Goal: Task Accomplishment & Management: Use online tool/utility

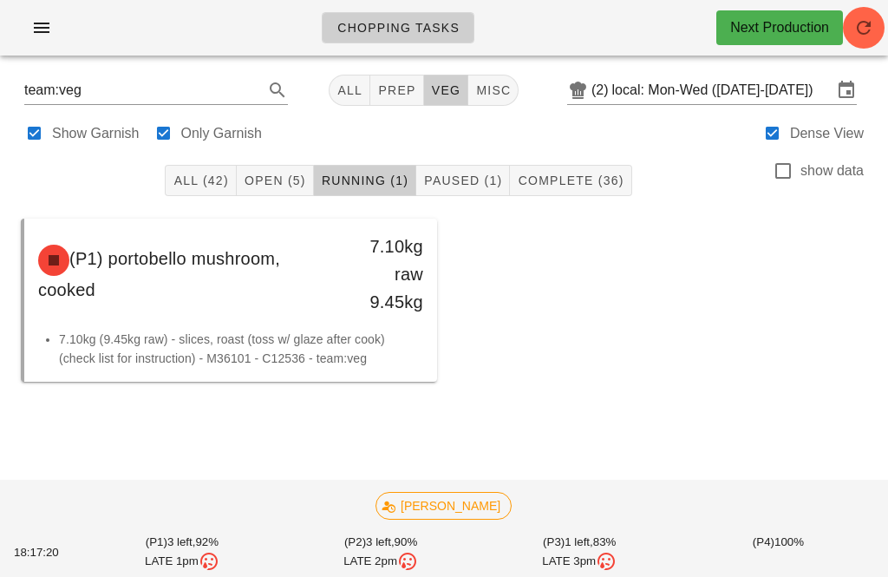
click at [278, 182] on span "Open (5)" at bounding box center [275, 180] width 62 height 14
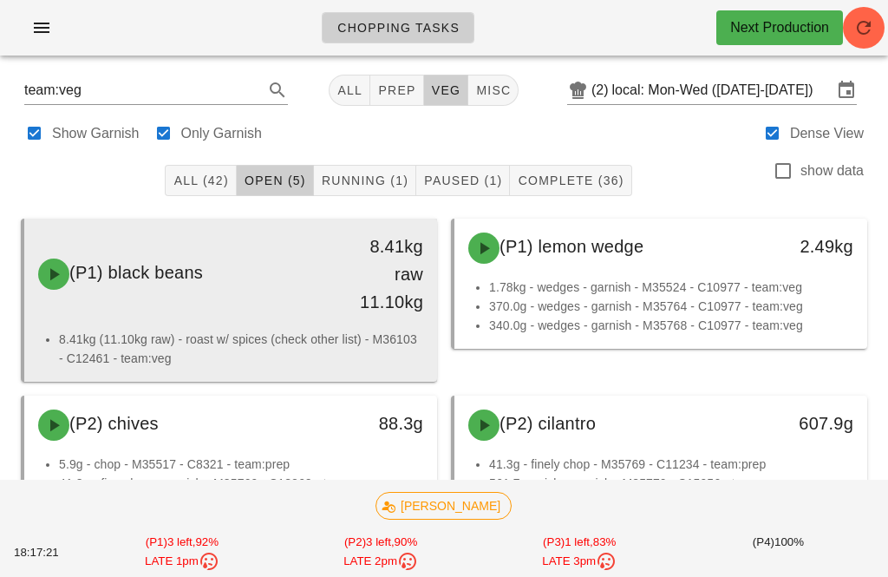
click at [264, 299] on div "(P1) black beans" at bounding box center [180, 274] width 304 height 52
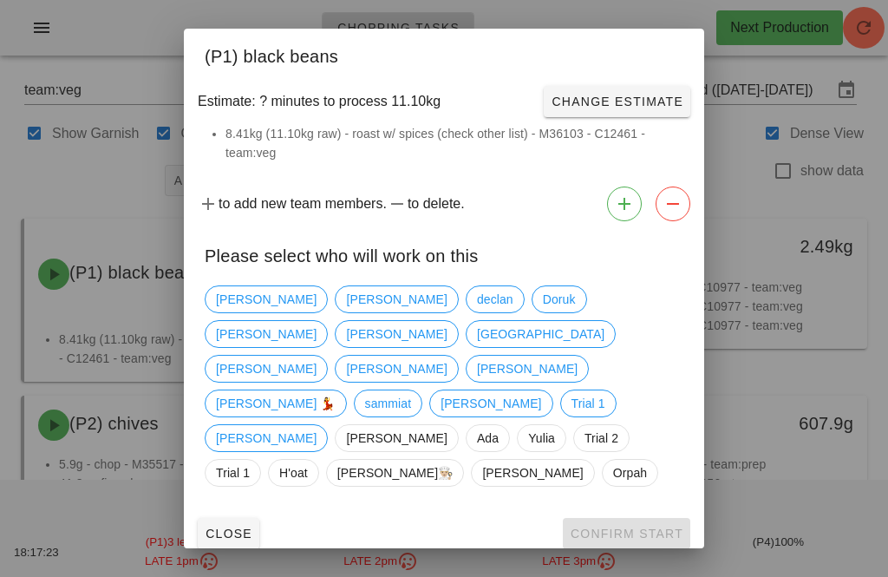
click at [89, 189] on div at bounding box center [444, 288] width 888 height 577
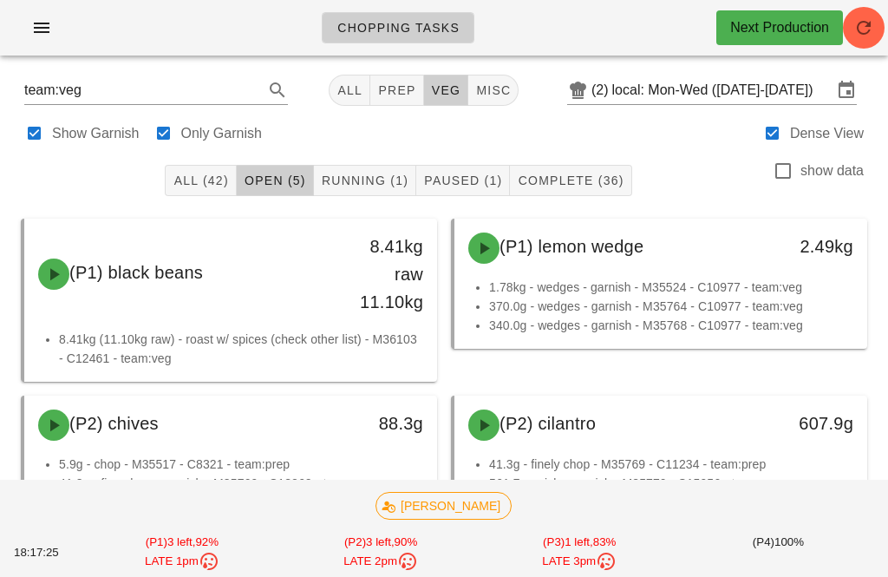
click at [24, 137] on div at bounding box center [35, 133] width 24 height 24
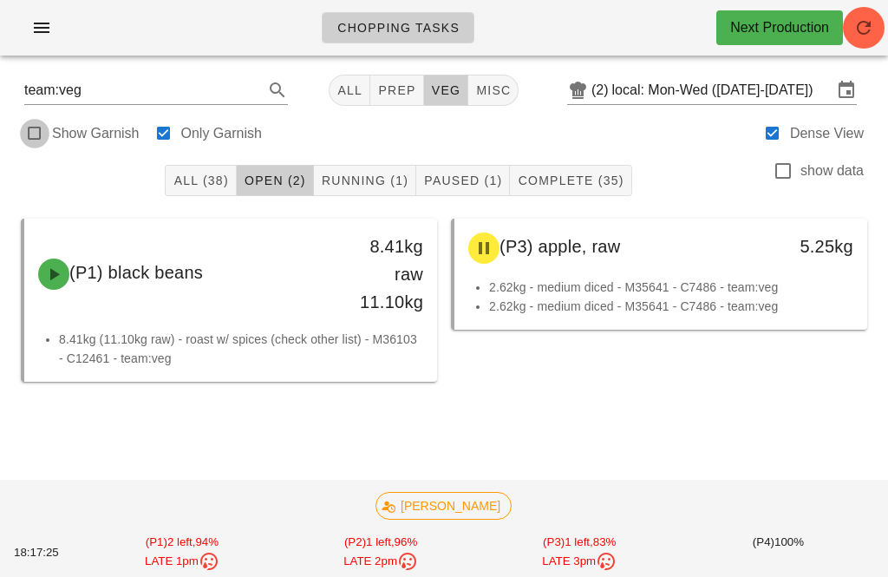
checkbox input "false"
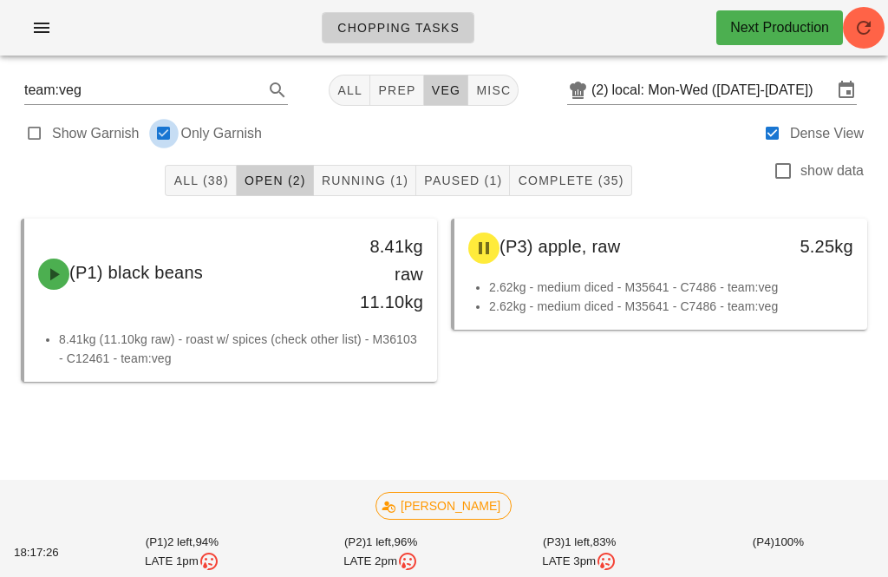
click at [160, 141] on div at bounding box center [164, 133] width 24 height 24
checkbox input "false"
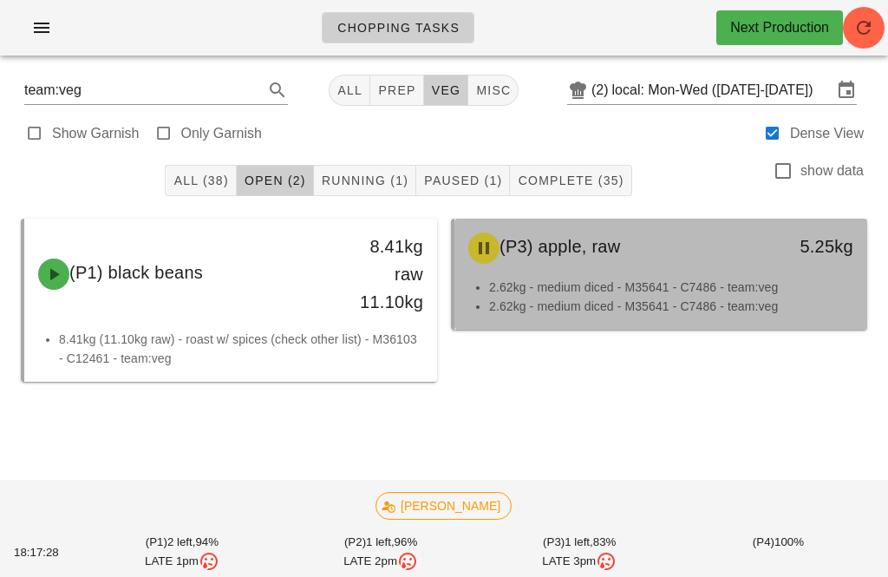
click at [557, 275] on div "(P3) apple, raw 5.25kg" at bounding box center [660, 248] width 413 height 59
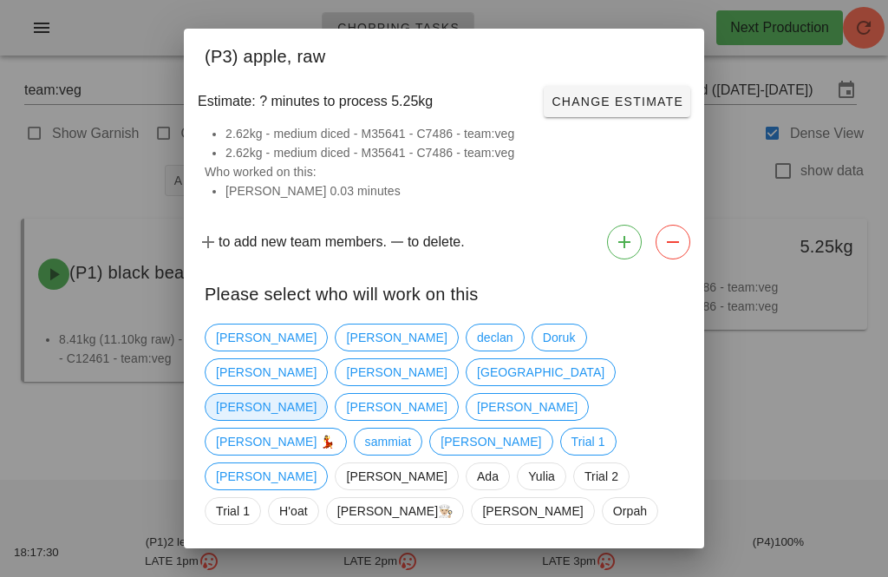
click at [205, 408] on span "Nick" at bounding box center [266, 407] width 123 height 28
click at [650, 556] on button "Confirm Start" at bounding box center [626, 571] width 127 height 31
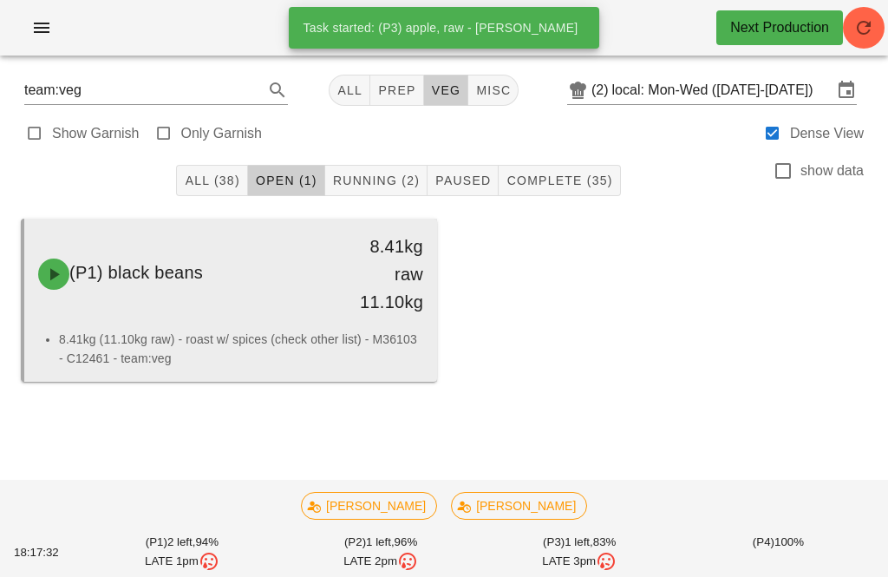
click at [299, 291] on div "(P1) black beans" at bounding box center [180, 274] width 304 height 52
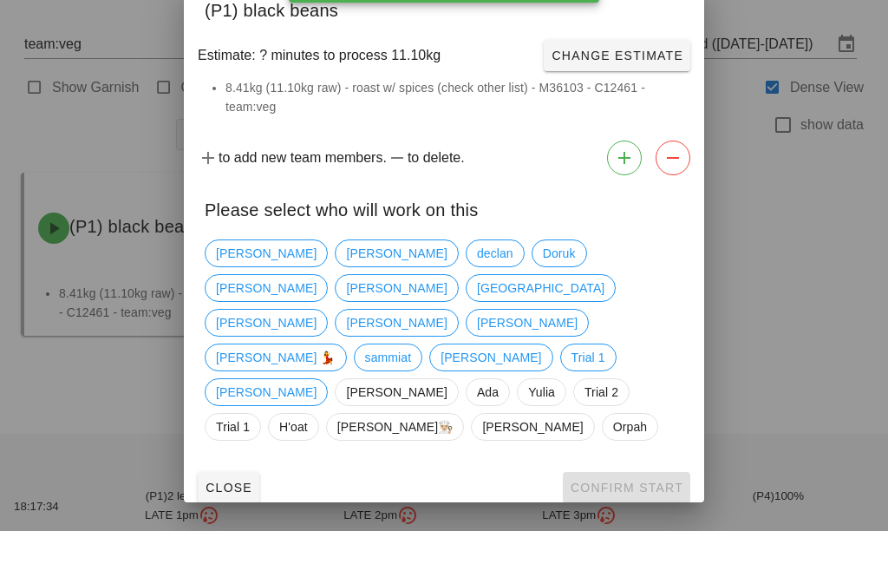
scroll to position [55, 0]
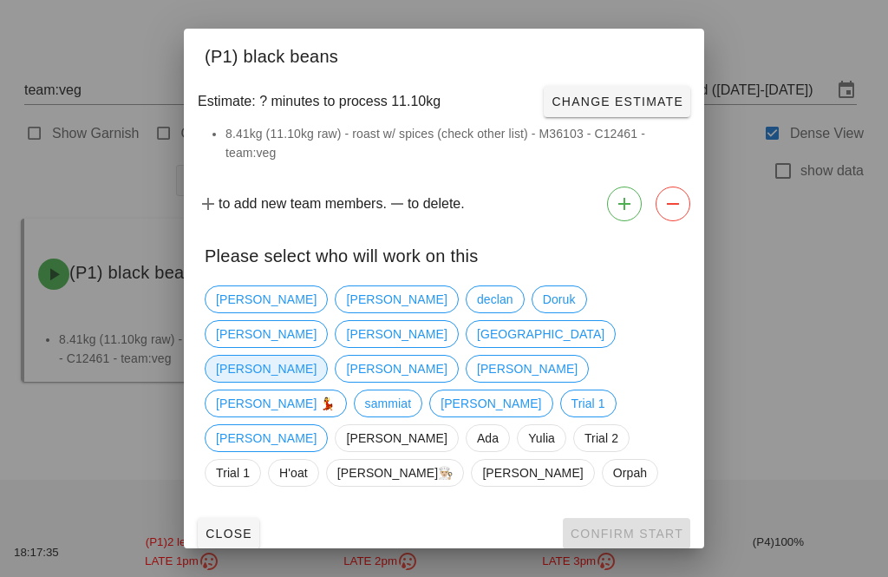
click at [221, 361] on span "Nick" at bounding box center [266, 369] width 101 height 26
click at [660, 526] on span "Confirm Start" at bounding box center [627, 533] width 114 height 14
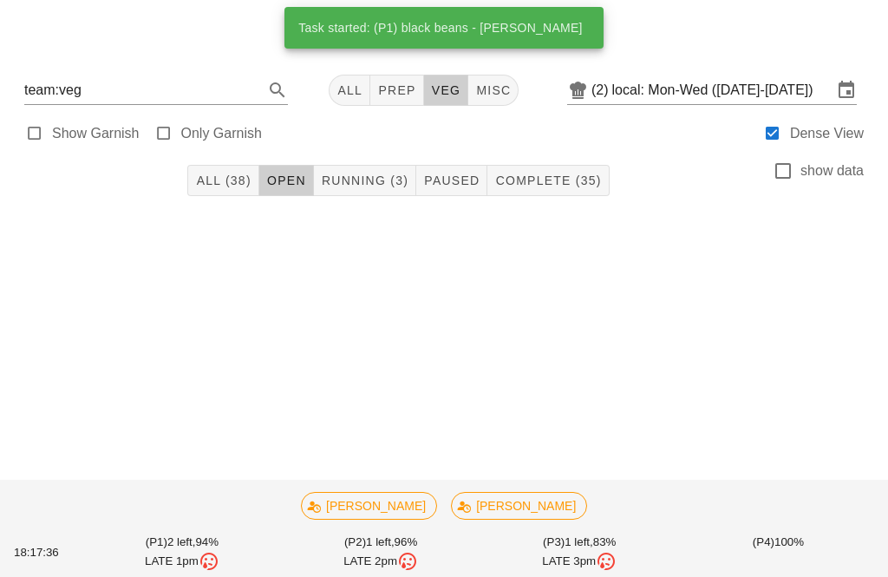
click at [369, 165] on button "Running (3)" at bounding box center [365, 180] width 102 height 31
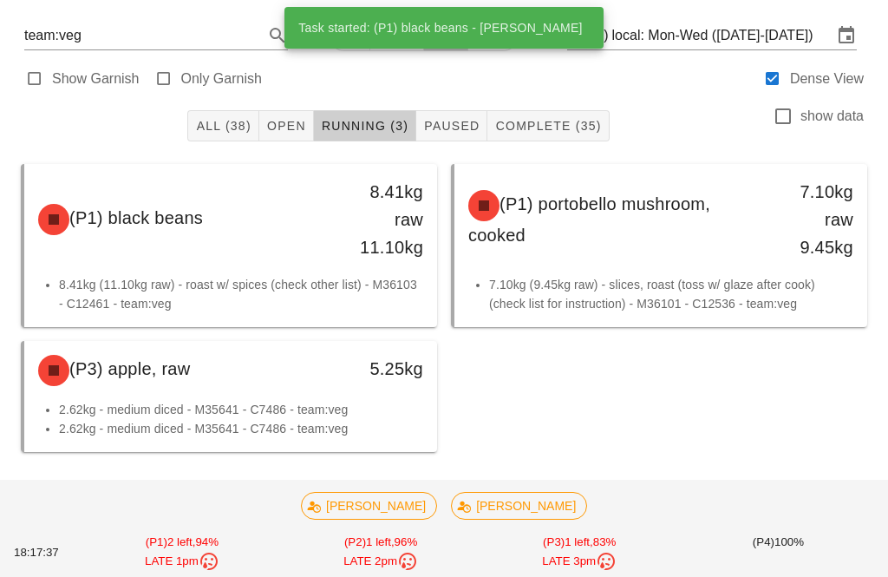
scroll to position [54, 0]
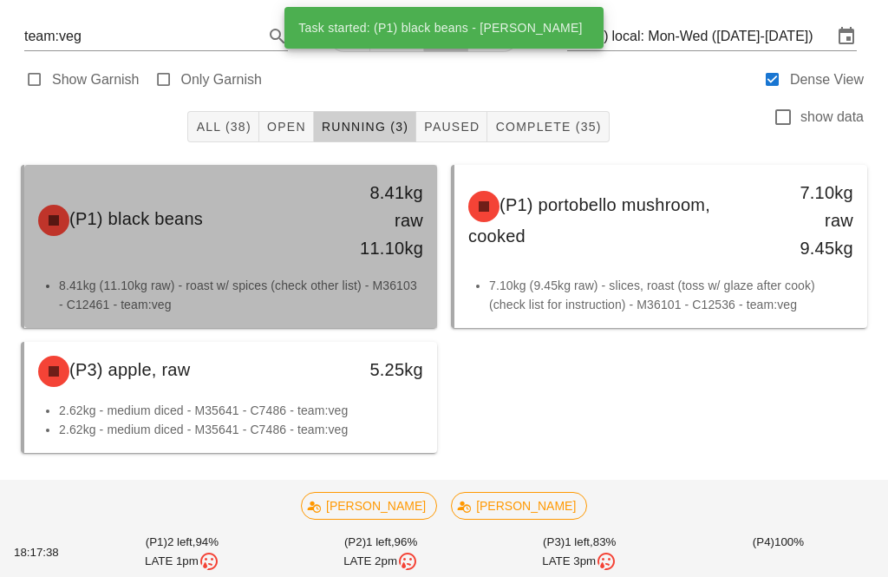
click at [303, 261] on div "(P1) black beans 8.41kg raw 11.10kg" at bounding box center [231, 220] width 406 height 104
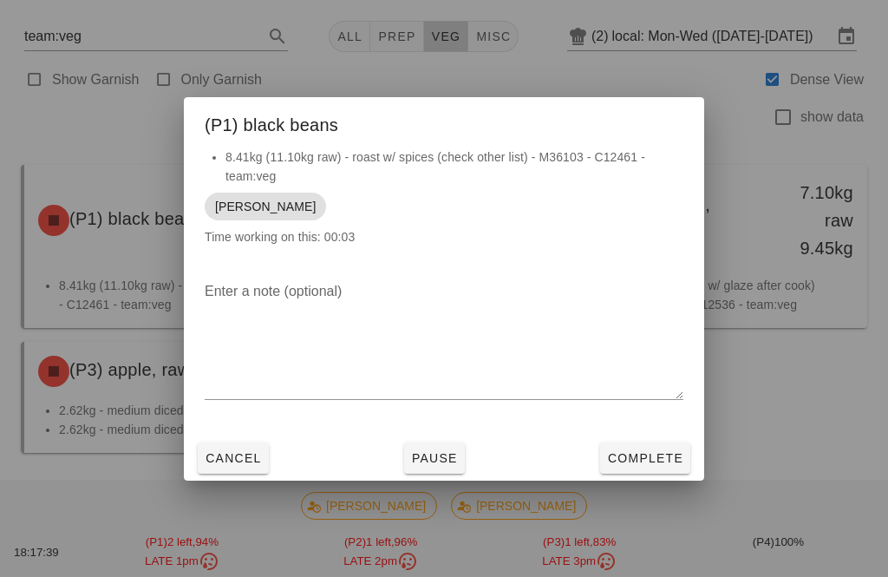
click at [650, 471] on button "Complete" at bounding box center [645, 457] width 90 height 31
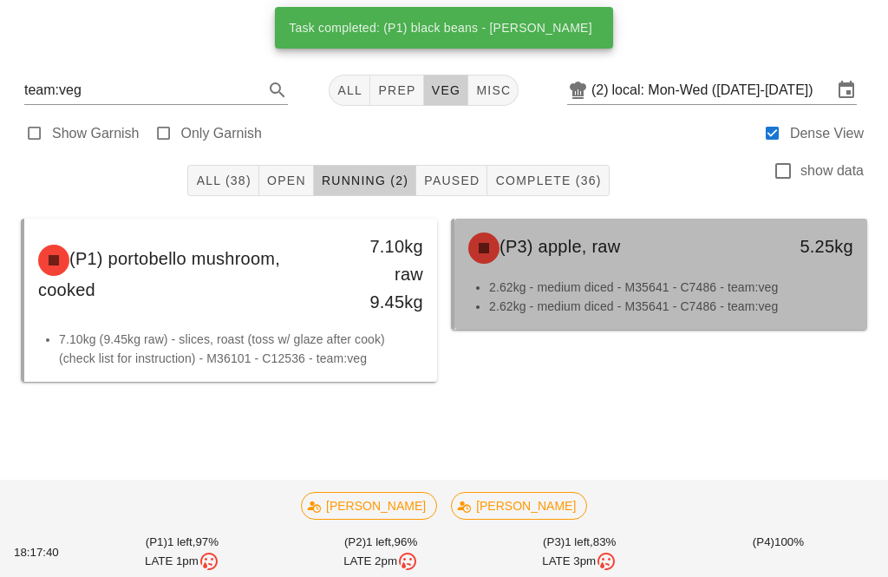
click at [624, 222] on div "(P3) apple, raw 5.25kg" at bounding box center [660, 248] width 413 height 59
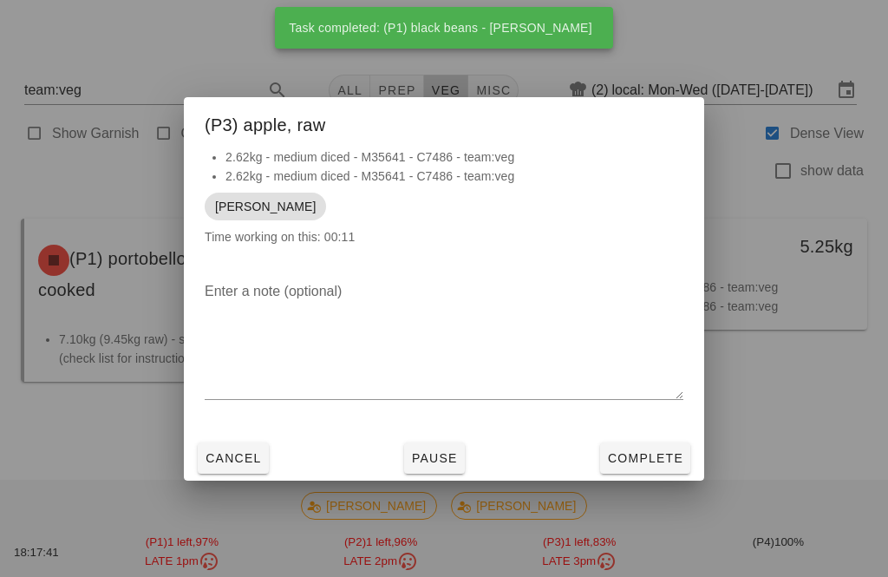
click at [628, 472] on button "Complete" at bounding box center [645, 457] width 90 height 31
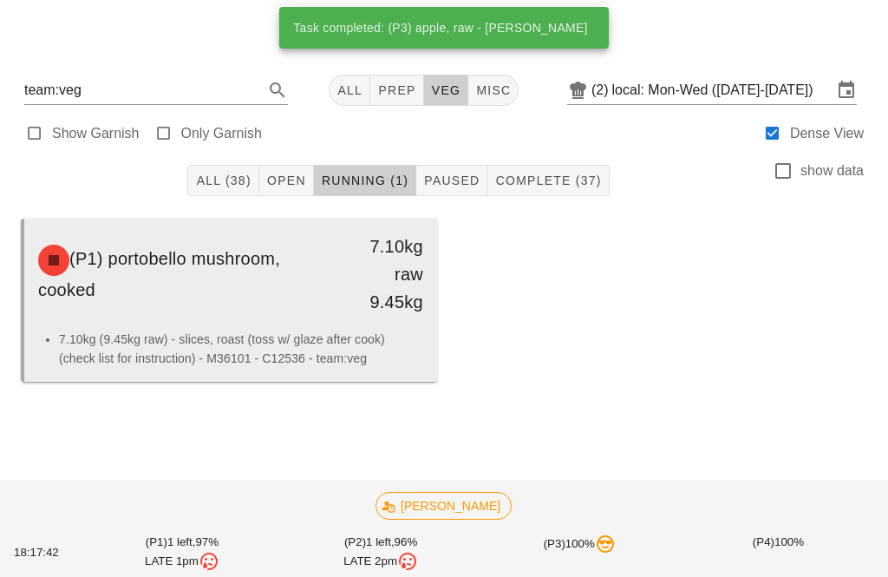
click at [349, 275] on div "(P1) portobello mushroom, cooked 7.10kg raw 9.45kg" at bounding box center [230, 274] width 413 height 111
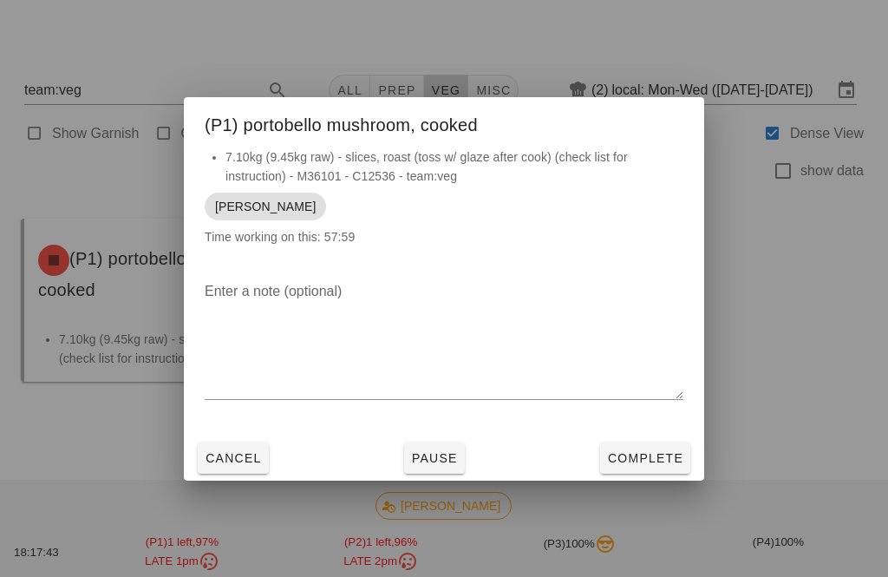
click at [647, 472] on button "Complete" at bounding box center [645, 457] width 90 height 31
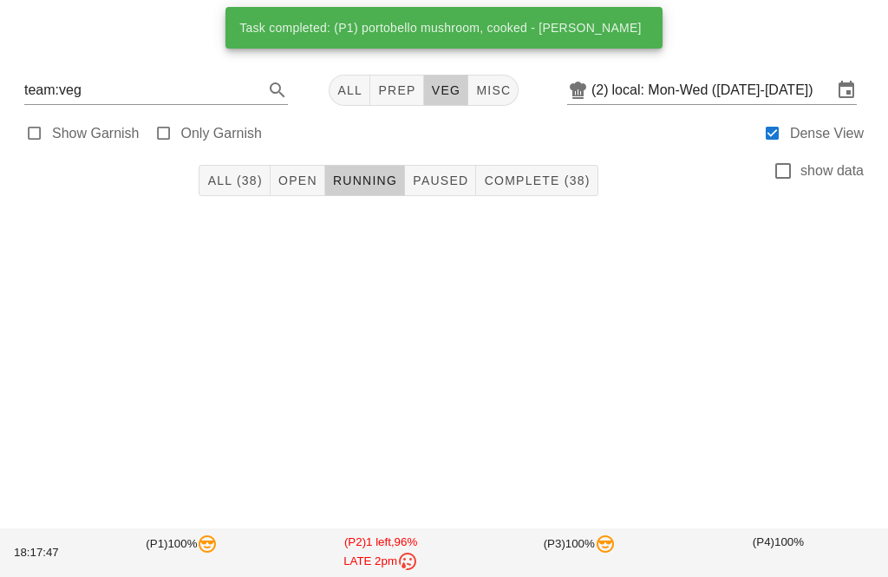
click at [225, 173] on span "All (38)" at bounding box center [234, 180] width 56 height 14
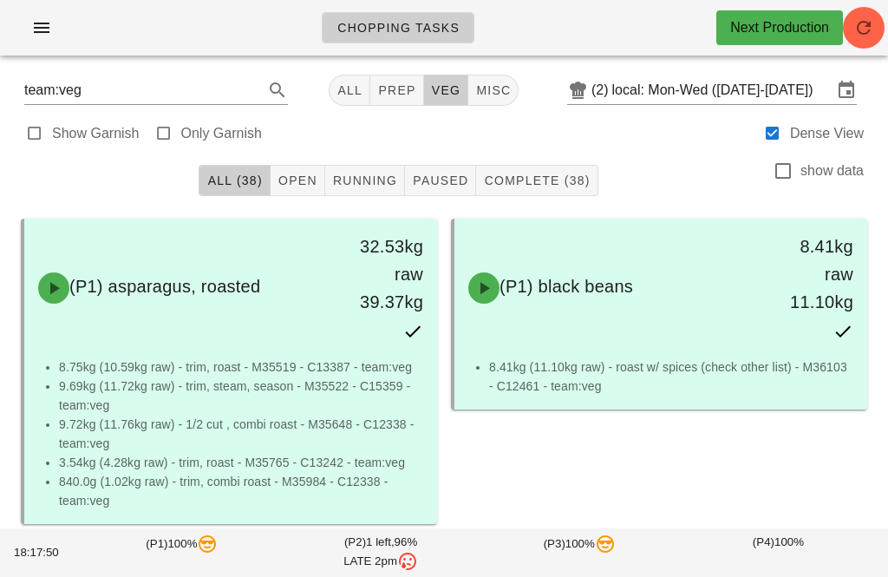
click at [856, 24] on icon "button" at bounding box center [863, 27] width 21 height 21
click at [336, 94] on span "All" at bounding box center [349, 90] width 26 height 14
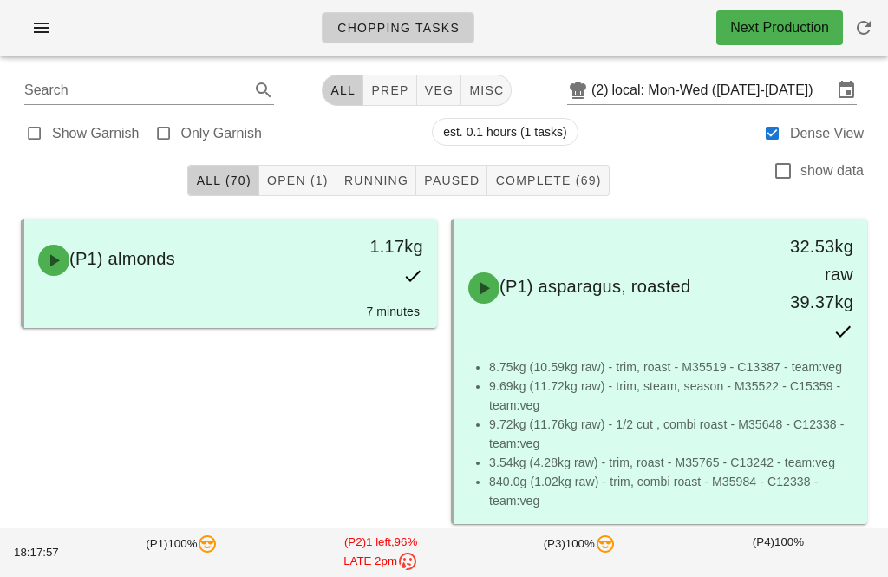
click at [280, 179] on span "Open (1)" at bounding box center [297, 180] width 62 height 14
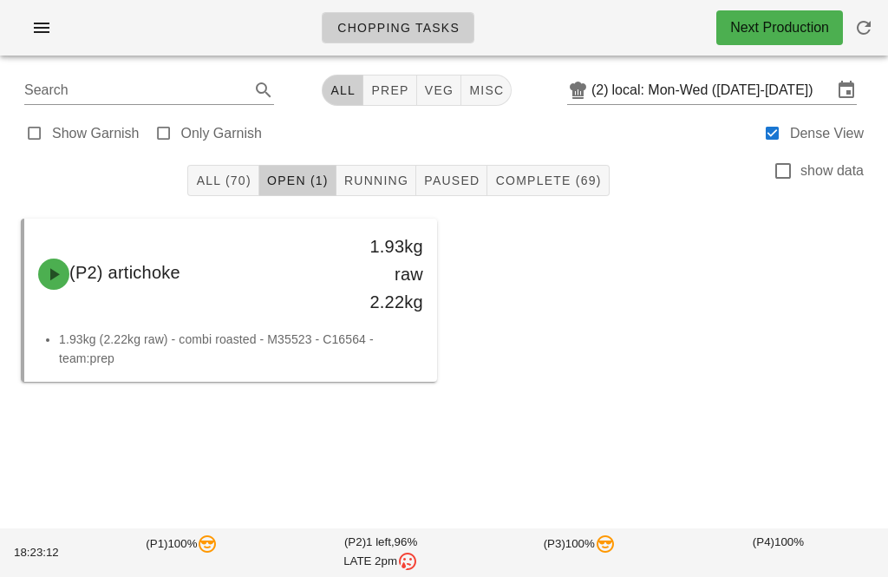
click at [446, 80] on button "veg" at bounding box center [439, 90] width 45 height 31
type input "team:veg"
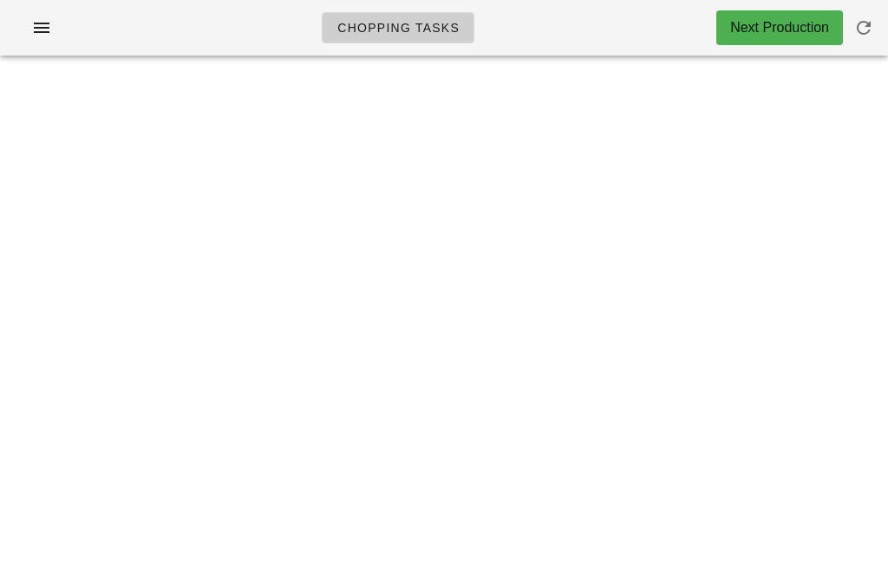
click at [887, 18] on html "Chopping Tasks Next Production team:veg All prep veg misc (2) local: Mon-Wed ([…" at bounding box center [444, 288] width 888 height 577
click at [32, 20] on icon "button" at bounding box center [41, 27] width 21 height 21
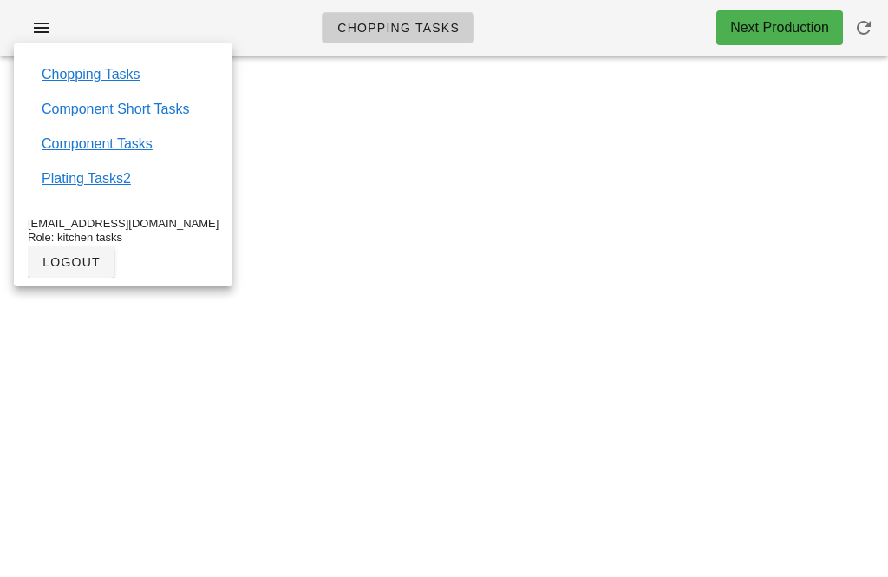
click at [645, 247] on div "Chopping Tasks Next Production team:veg All prep veg misc (2) local: Mon-Wed ([…" at bounding box center [444, 288] width 888 height 577
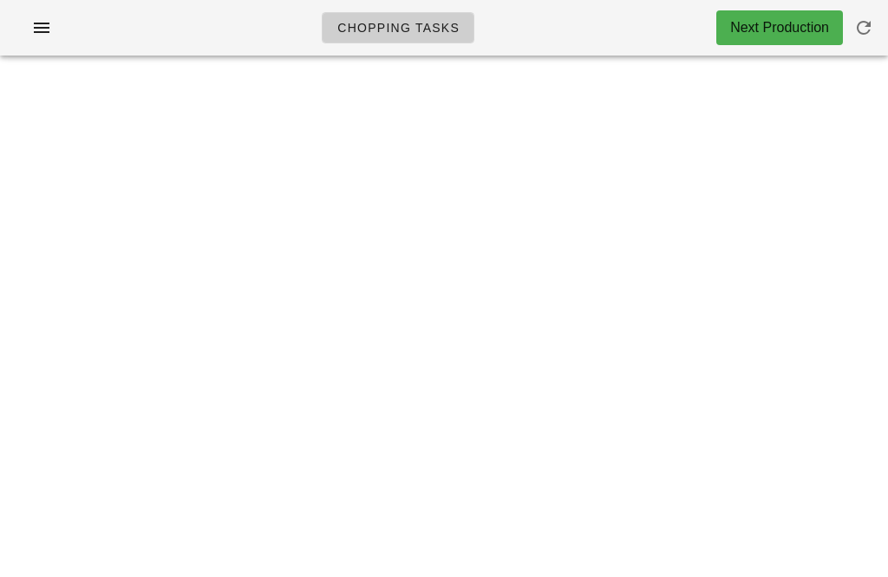
click at [874, 38] on button "button" at bounding box center [864, 28] width 42 height 42
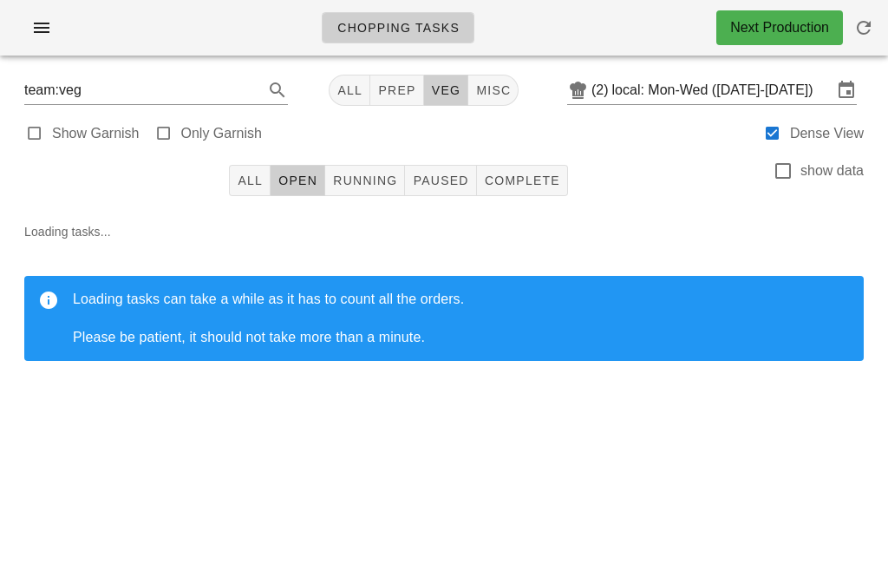
click at [345, 75] on button "All" at bounding box center [350, 90] width 42 height 31
click at [878, 42] on button "button" at bounding box center [864, 28] width 42 height 42
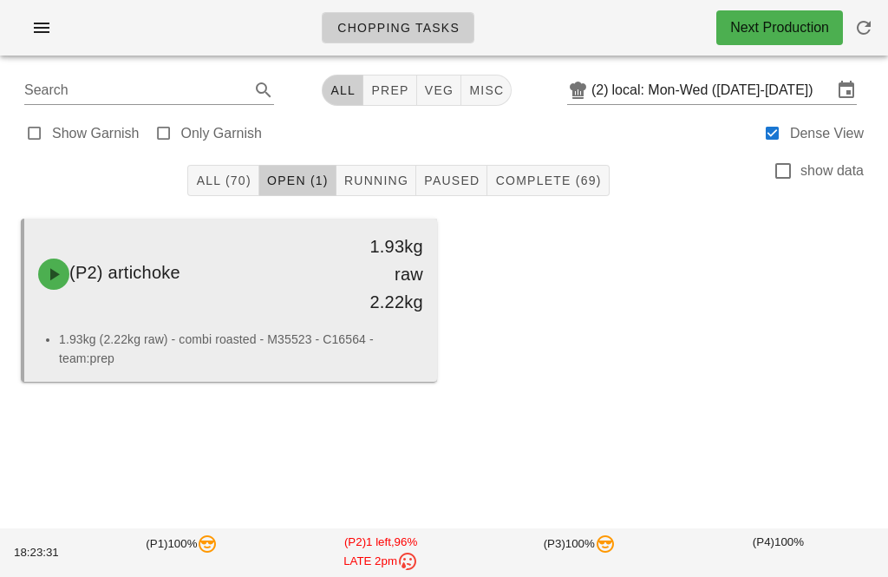
click at [317, 292] on div "(P2) artichoke" at bounding box center [180, 274] width 304 height 52
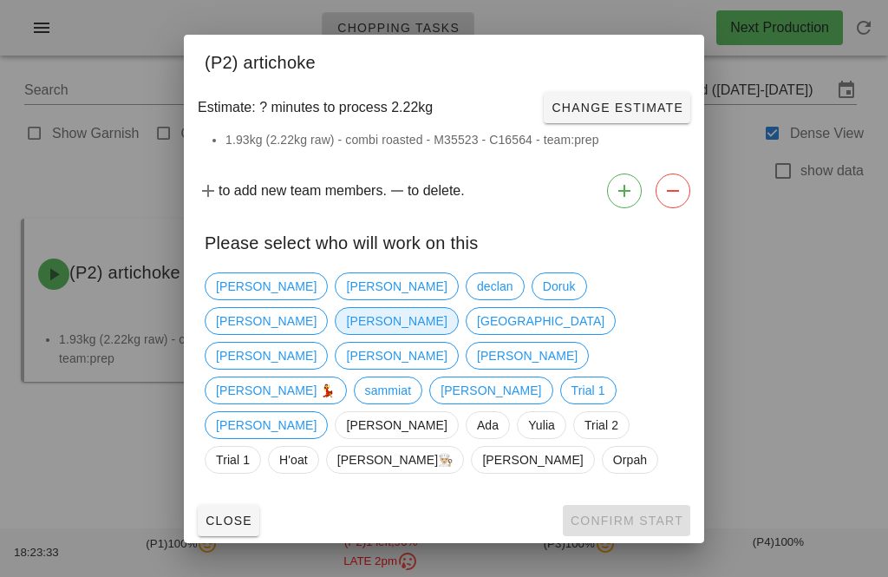
click at [458, 334] on span "[PERSON_NAME]" at bounding box center [396, 321] width 123 height 28
click at [541, 377] on span "Shawn" at bounding box center [491, 390] width 101 height 26
click at [447, 320] on span "Harleen" at bounding box center [396, 321] width 101 height 26
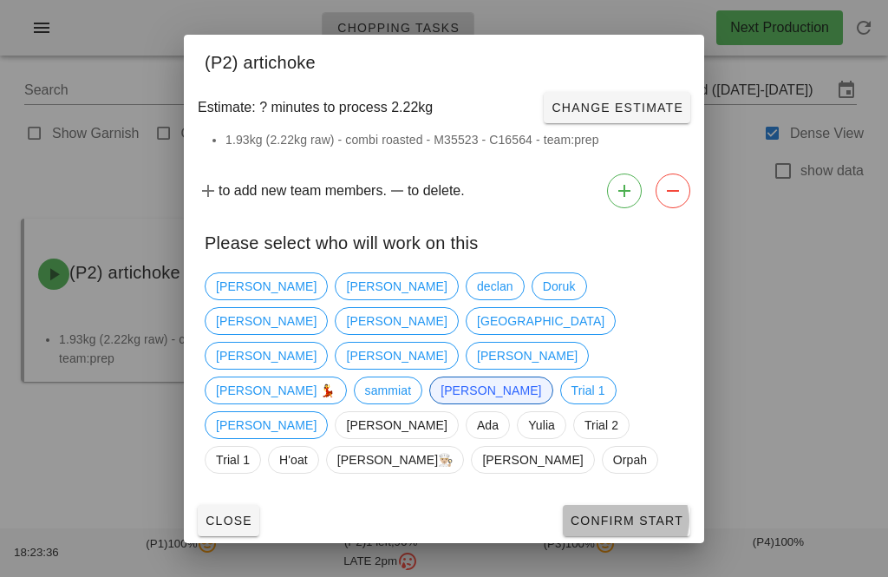
click at [669, 513] on span "Confirm Start" at bounding box center [627, 520] width 114 height 14
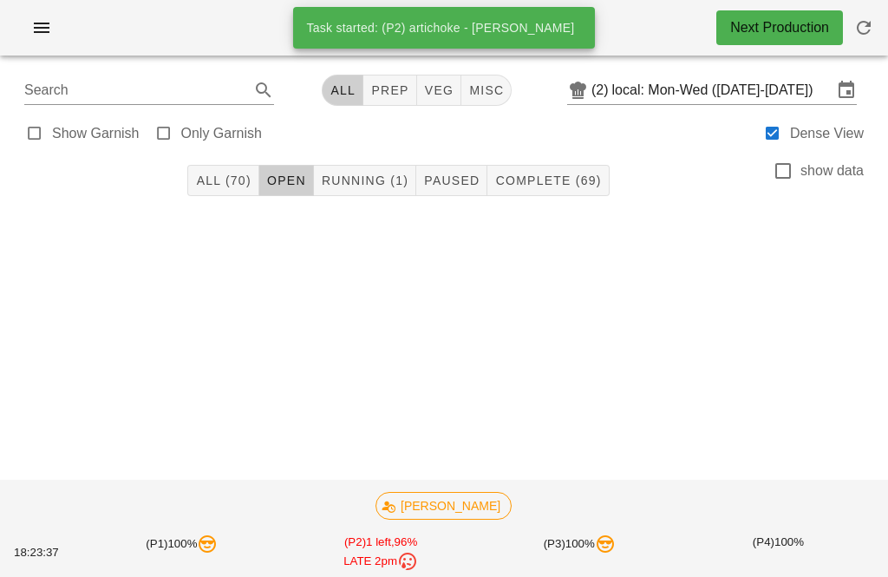
click at [383, 194] on button "Running (1)" at bounding box center [365, 180] width 102 height 31
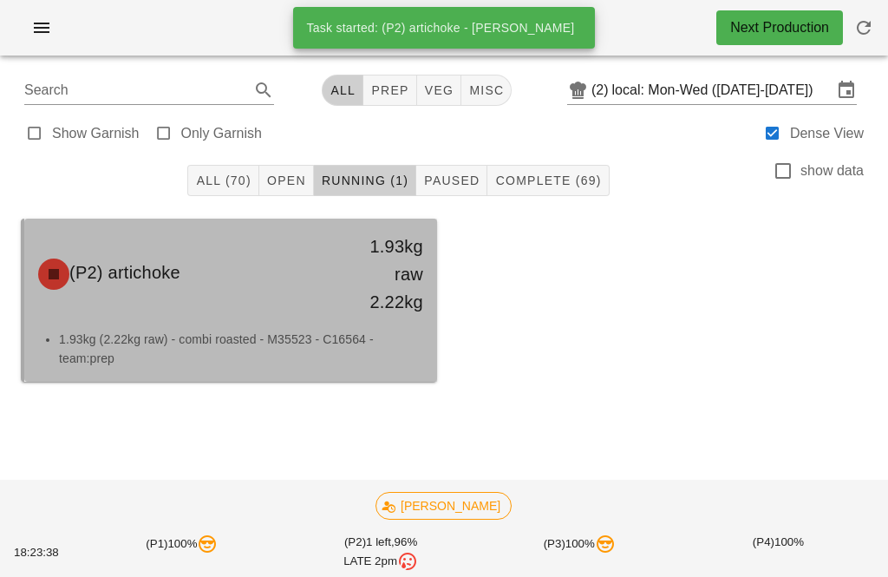
click at [343, 313] on div "1.93kg raw 2.22kg" at bounding box center [383, 273] width 81 height 83
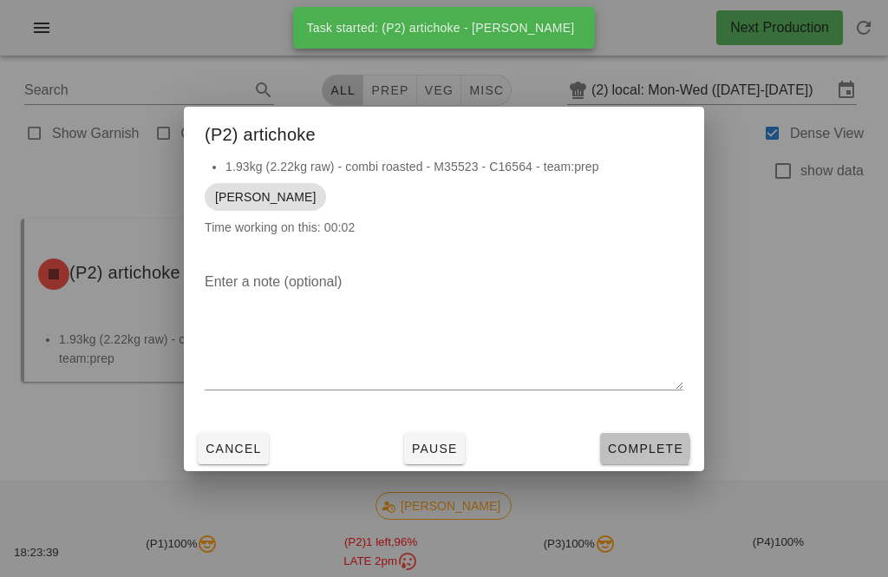
click at [653, 438] on button "Complete" at bounding box center [645, 448] width 90 height 31
